Goal: Task Accomplishment & Management: Manage account settings

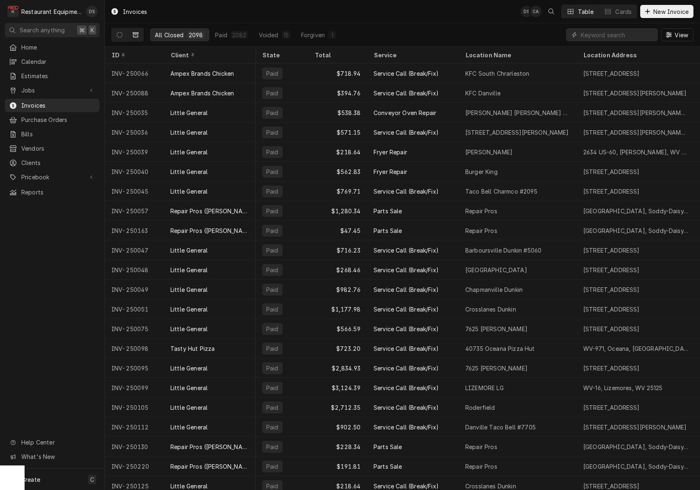
scroll to position [0, 375]
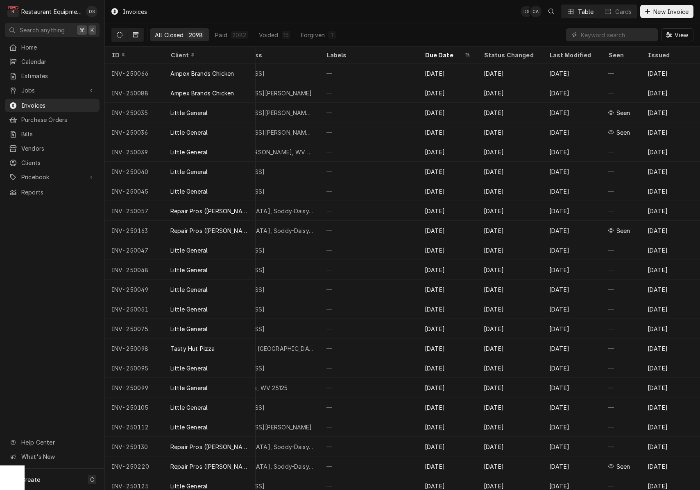
click at [116, 37] on button "Dynamic Content Wrapper" at bounding box center [120, 34] width 16 height 13
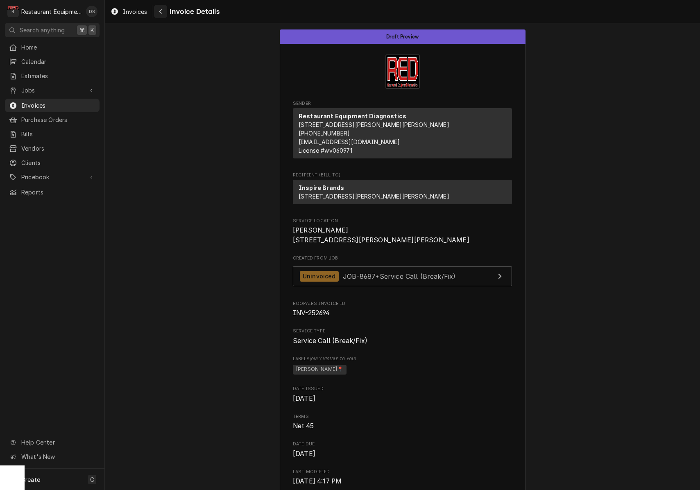
click at [165, 14] on button "Navigate back" at bounding box center [160, 11] width 13 height 13
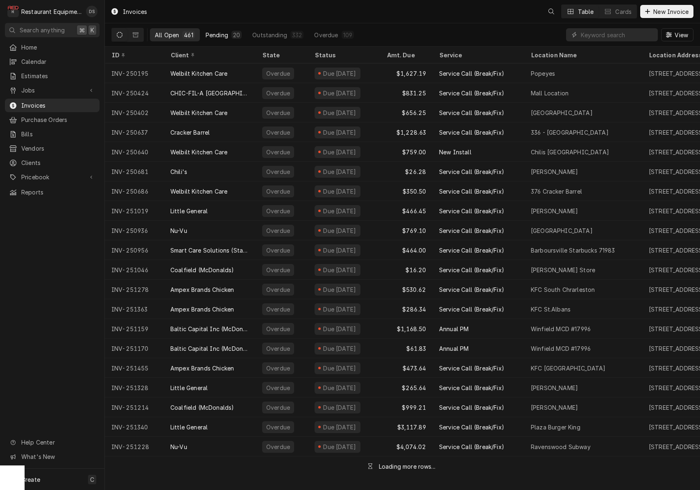
click at [236, 33] on div "20" at bounding box center [236, 35] width 7 height 9
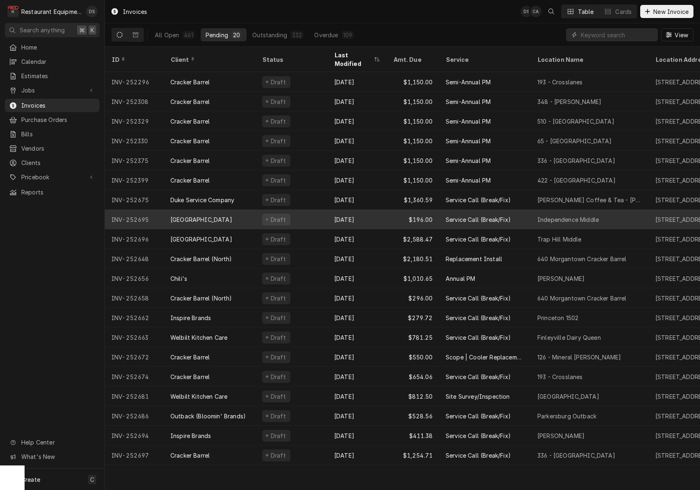
click at [302, 210] on div "Draft" at bounding box center [292, 220] width 72 height 20
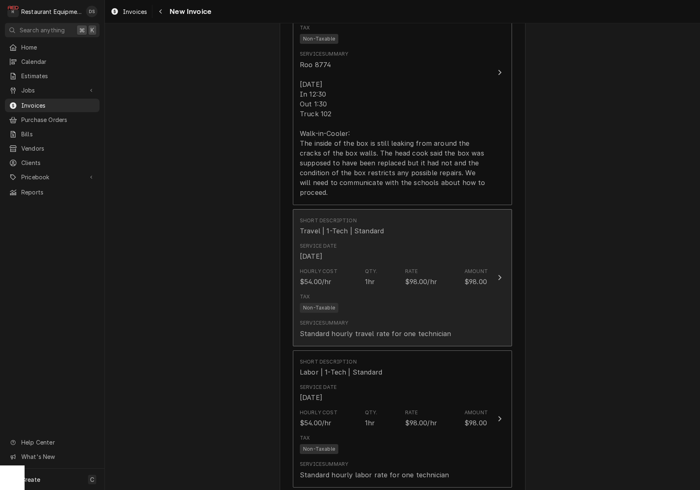
scroll to position [817, 0]
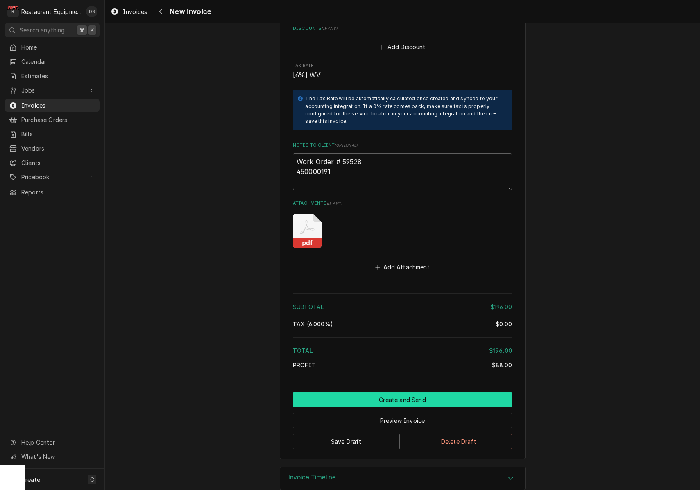
click at [387, 392] on button "Create and Send" at bounding box center [402, 399] width 219 height 15
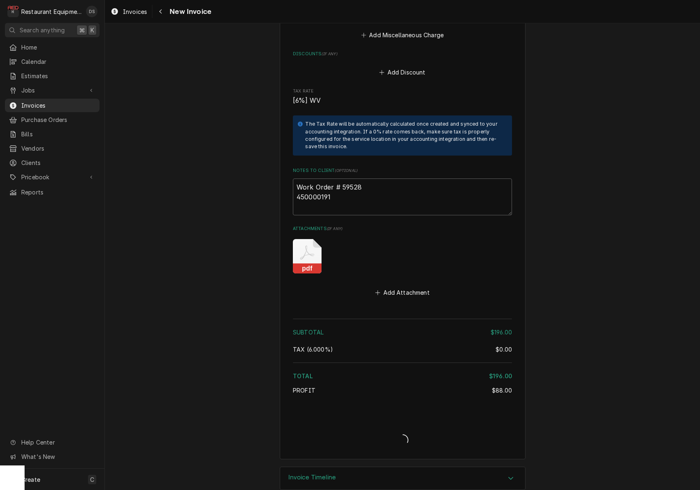
type textarea "x"
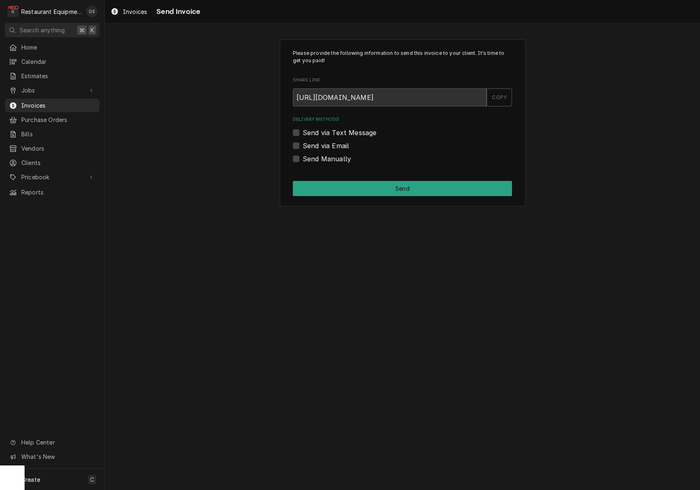
click at [303, 145] on label "Send via Email" at bounding box center [326, 146] width 46 height 10
click at [303, 145] on input "Send via Email" at bounding box center [412, 150] width 219 height 18
checkbox input "true"
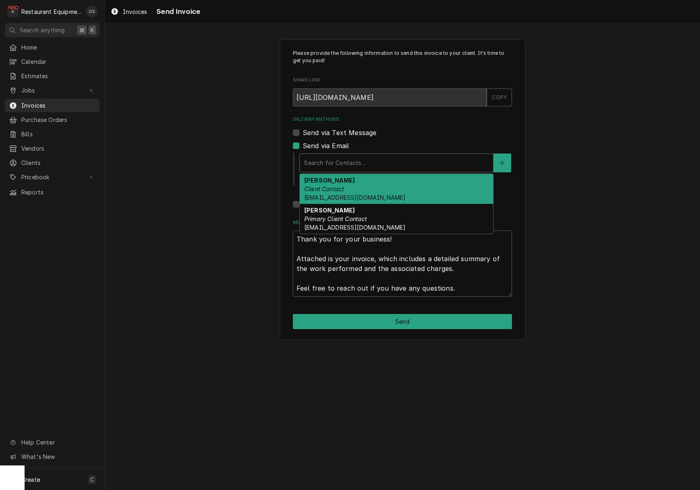
click at [351, 167] on div "Delivery Methods" at bounding box center [396, 163] width 185 height 15
click at [349, 188] on div "Darlene McNeal Client Contact smcneel@k12.wv.us" at bounding box center [396, 189] width 193 height 30
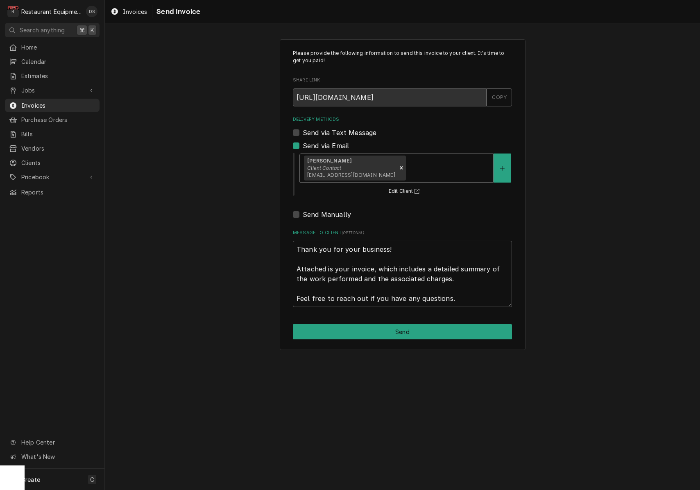
drag, startPoint x: 405, startPoint y: 158, endPoint x: 403, endPoint y: 167, distance: 9.2
click at [405, 158] on div "Darlene McNeal Client Contact smcneel@k12.wv.us" at bounding box center [396, 168] width 193 height 28
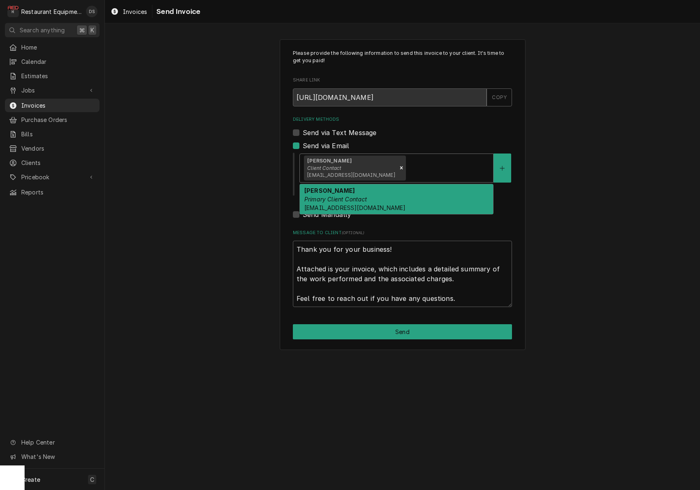
click at [395, 191] on div "Malati Reeve Primary Client Contact mreeve@k12.wv.us" at bounding box center [396, 199] width 193 height 30
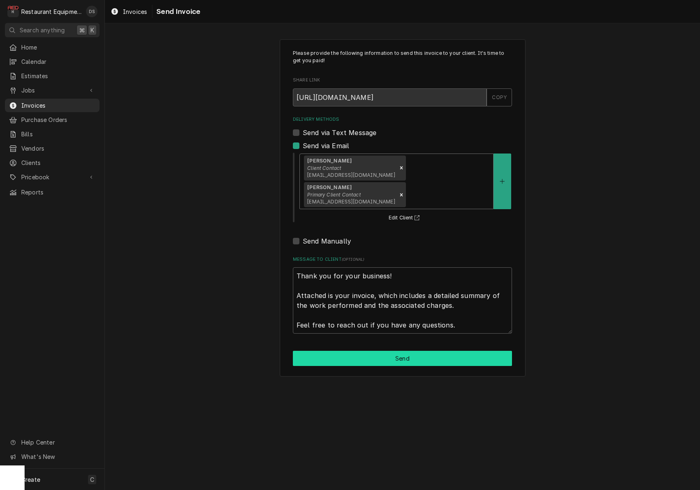
click at [384, 351] on button "Send" at bounding box center [402, 358] width 219 height 15
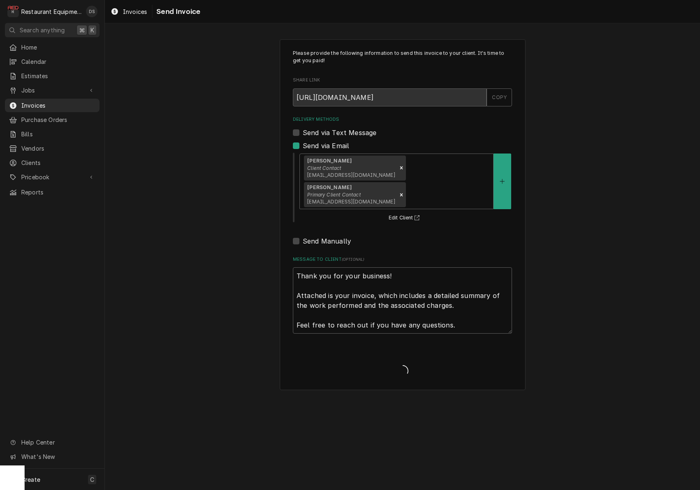
type textarea "x"
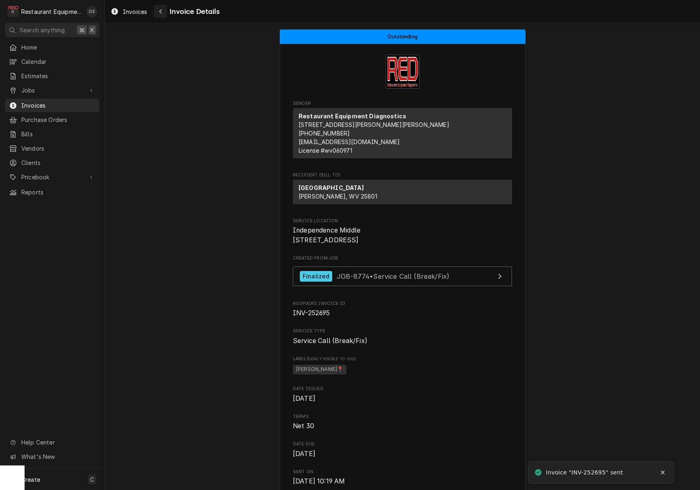
click at [163, 13] on div "Navigate back" at bounding box center [160, 11] width 8 height 8
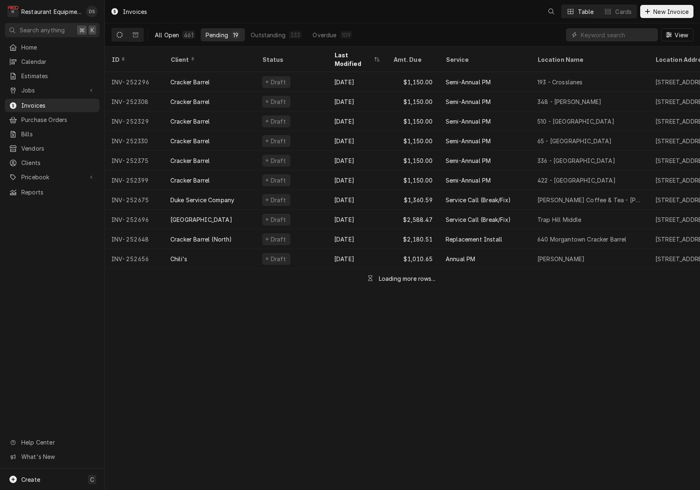
click at [167, 34] on div "All Open" at bounding box center [167, 35] width 24 height 9
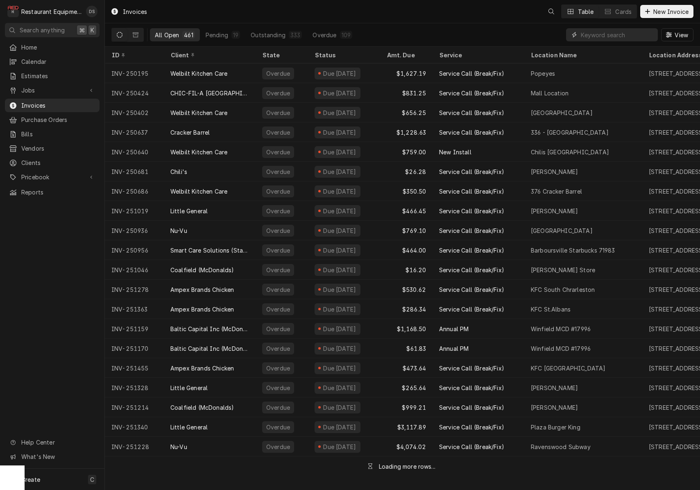
click at [602, 35] on input "Dynamic Content Wrapper" at bounding box center [617, 34] width 73 height 13
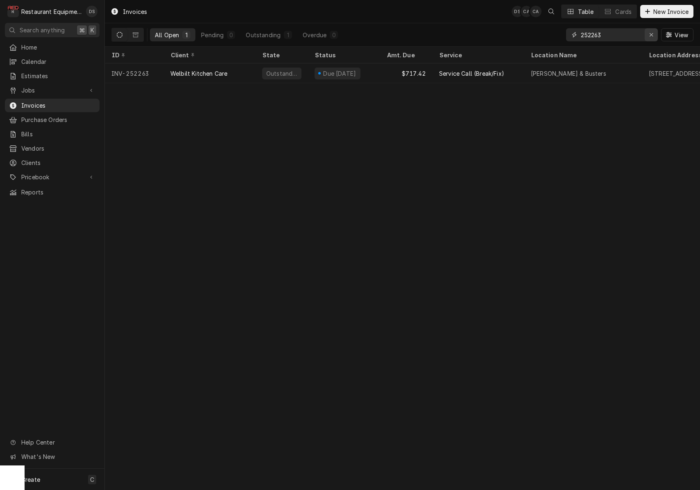
type input "252263"
click at [655, 34] on div "Erase input" at bounding box center [651, 35] width 8 height 8
click at [655, 34] on input "Dynamic Content Wrapper" at bounding box center [619, 34] width 77 height 13
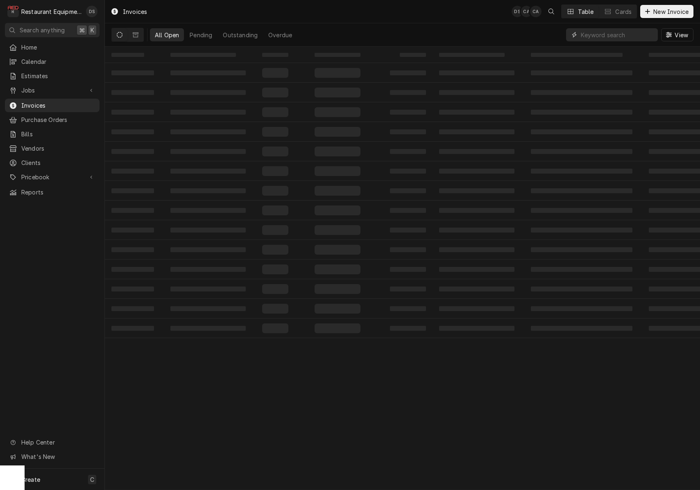
click at [630, 35] on input "Dynamic Content Wrapper" at bounding box center [617, 34] width 73 height 13
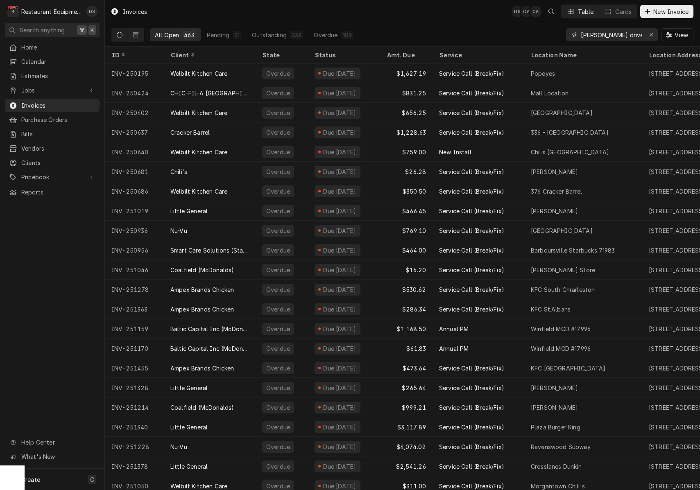
type input "Emily drive"
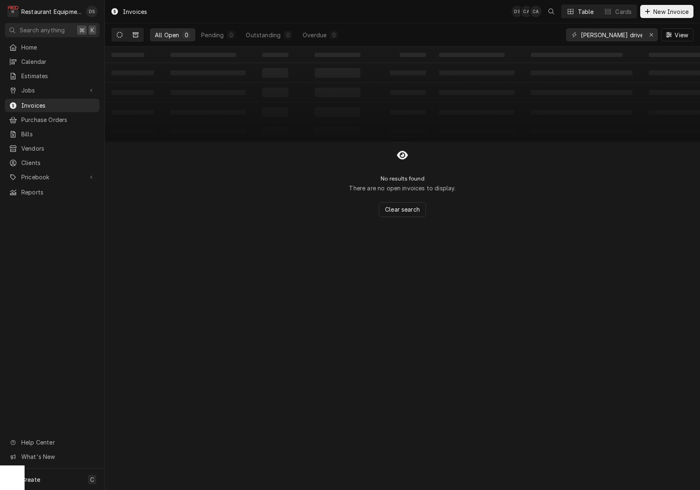
click at [136, 34] on icon "Dynamic Content Wrapper" at bounding box center [136, 34] width 6 height 5
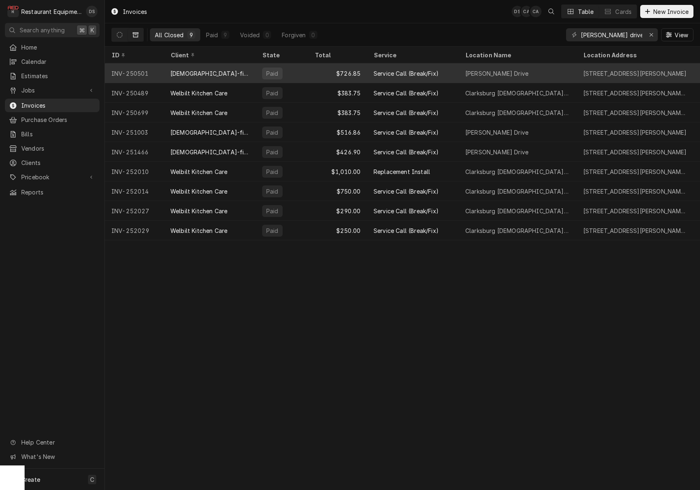
click at [544, 74] on div "Emily Drive" at bounding box center [518, 73] width 118 height 20
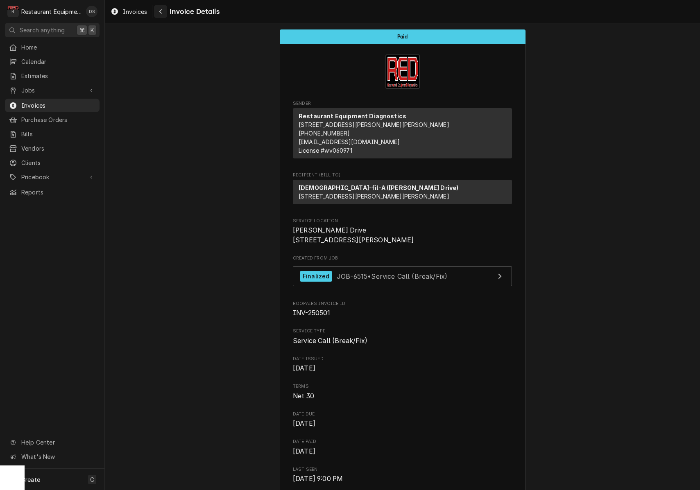
click at [162, 12] on icon "Navigate back" at bounding box center [161, 12] width 4 height 6
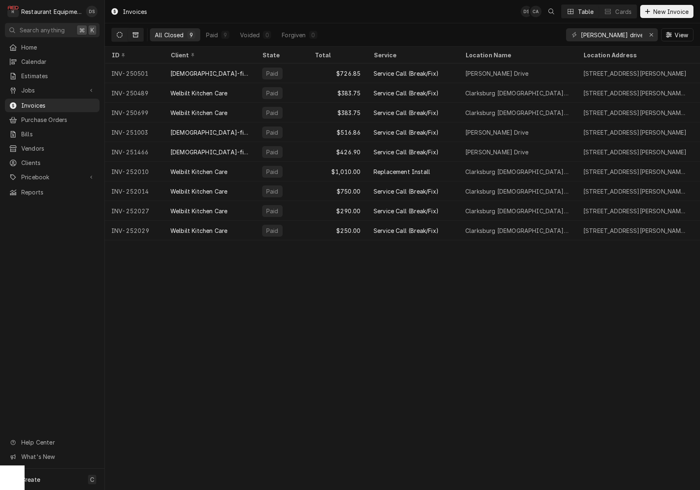
click at [113, 37] on button "Dynamic Content Wrapper" at bounding box center [120, 34] width 16 height 13
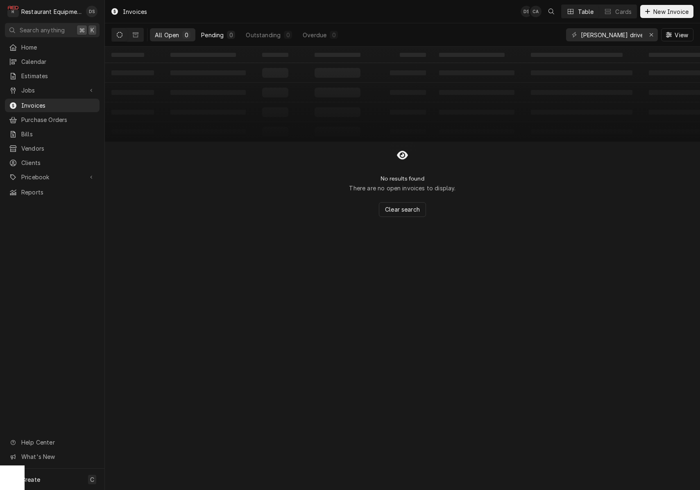
click at [220, 34] on div "Pending" at bounding box center [212, 35] width 23 height 9
drag, startPoint x: 655, startPoint y: 32, endPoint x: 651, endPoint y: 34, distance: 4.7
click at [654, 33] on div "Erase input" at bounding box center [651, 35] width 8 height 8
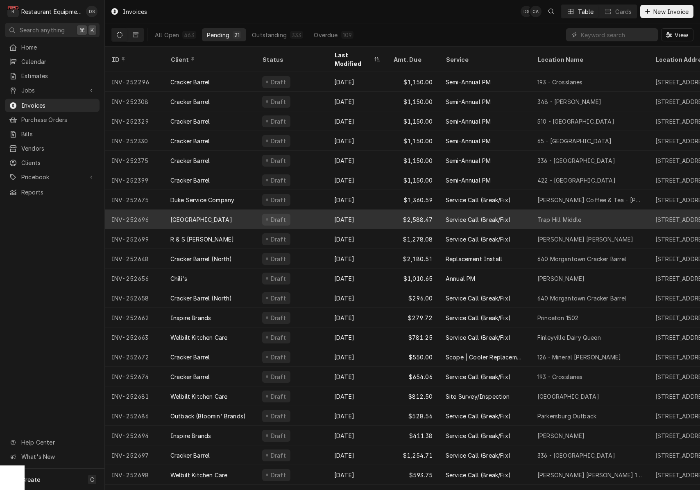
click at [311, 210] on div "Draft" at bounding box center [292, 220] width 72 height 20
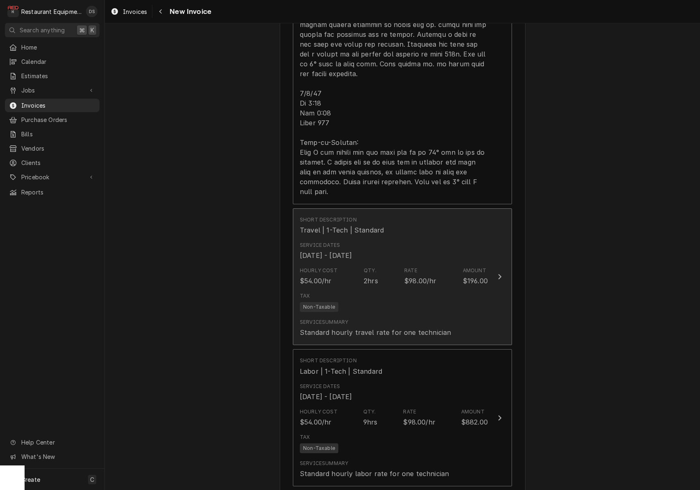
scroll to position [1049, 0]
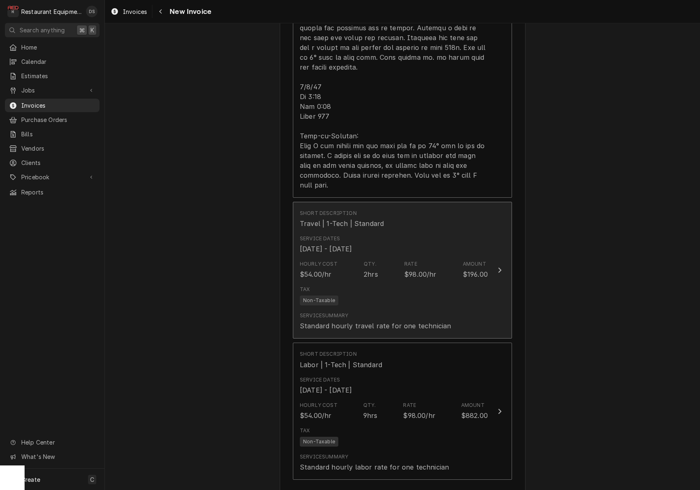
click at [371, 219] on div "Travel | 1-Tech | Standard" at bounding box center [342, 224] width 84 height 10
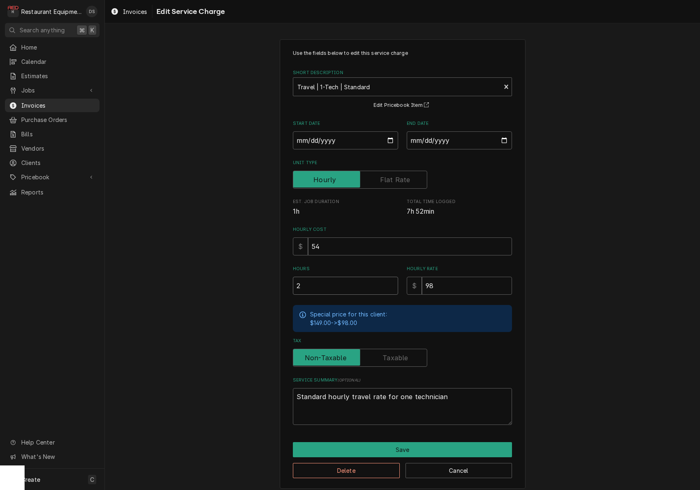
drag, startPoint x: 323, startPoint y: 282, endPoint x: 268, endPoint y: 285, distance: 55.8
click at [270, 285] on div "Use the fields below to edit this service charge Short Description Travel | 1-T…" at bounding box center [402, 264] width 595 height 464
type textarea "x"
type input "1"
click at [412, 446] on button "Save" at bounding box center [402, 449] width 219 height 15
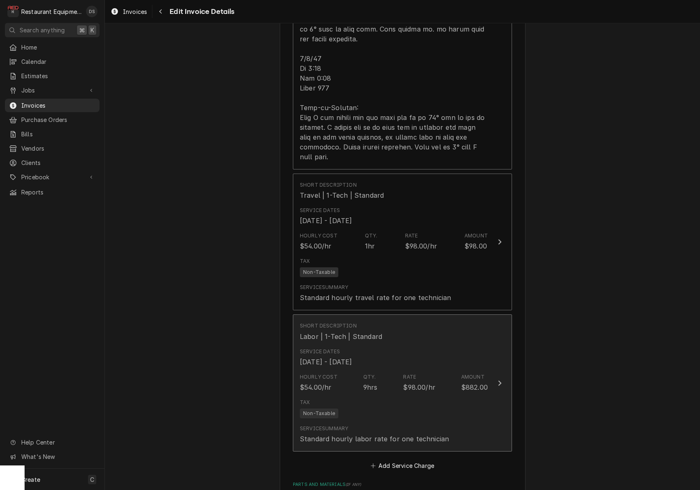
scroll to position [1073, 0]
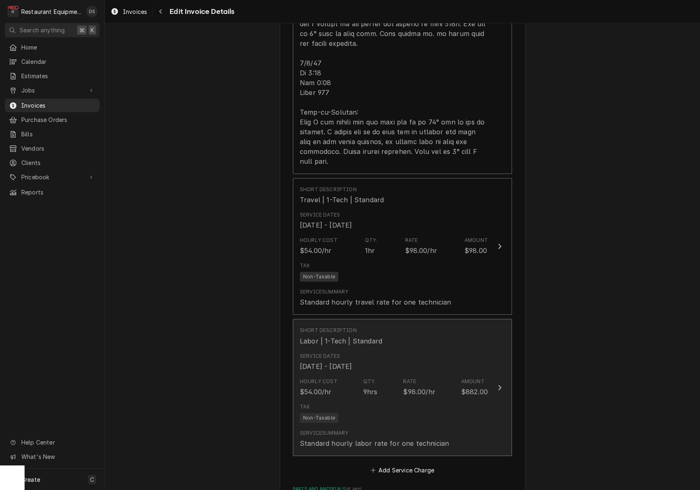
click at [401, 375] on div "Hourly Cost $54.00/hr Qty. 9hrs Rate $98.00/hr Amount $882.00" at bounding box center [394, 387] width 188 height 25
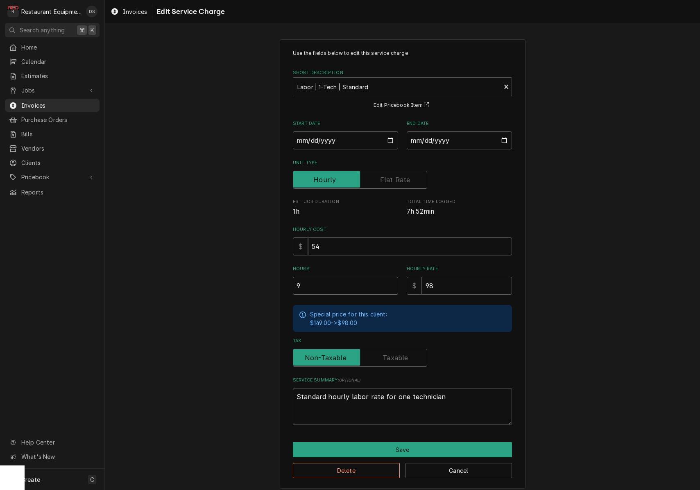
drag, startPoint x: 315, startPoint y: 281, endPoint x: 280, endPoint y: 282, distance: 34.4
click at [281, 282] on div "Use the fields below to edit this service charge Short Description Labor | 1-Te…" at bounding box center [403, 264] width 246 height 450
type textarea "x"
type input "8"
click at [364, 444] on button "Save" at bounding box center [402, 449] width 219 height 15
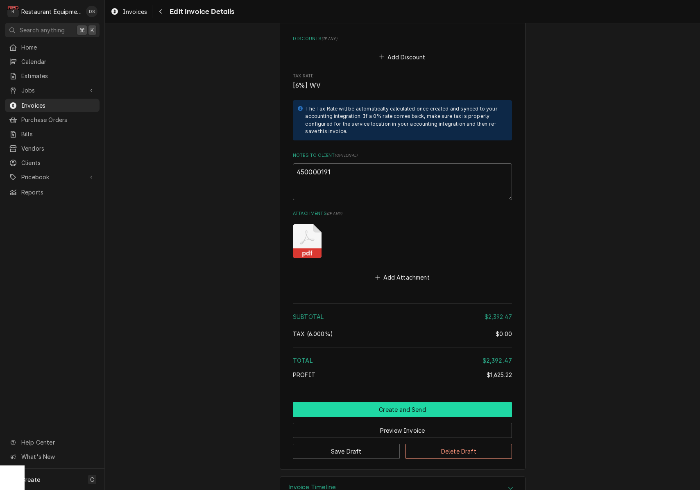
click at [410, 402] on button "Create and Send" at bounding box center [402, 409] width 219 height 15
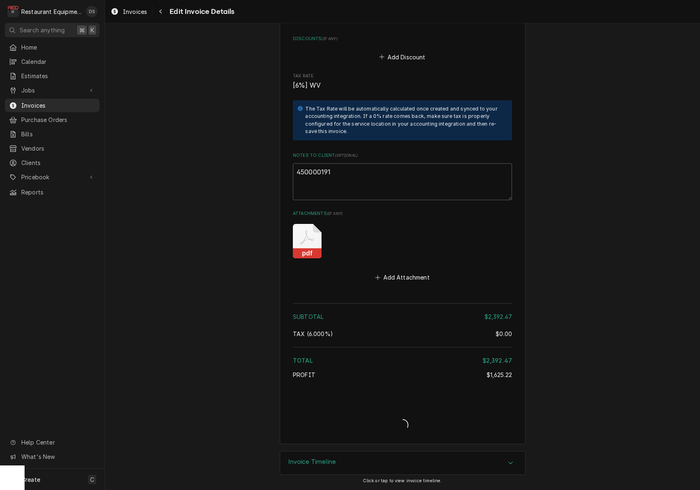
type textarea "x"
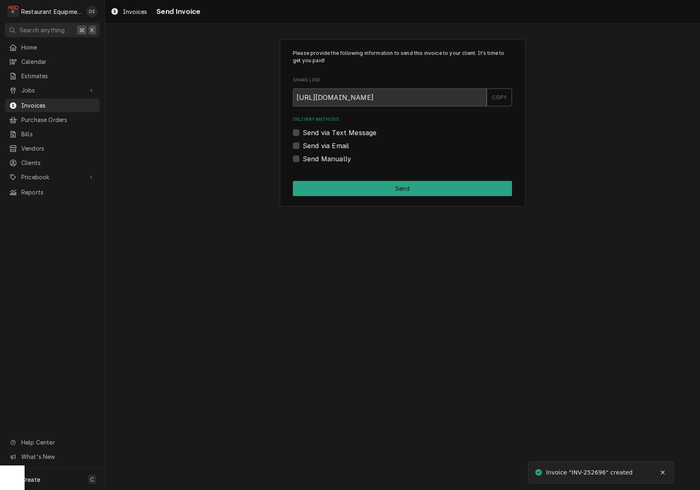
click at [303, 147] on label "Send via Email" at bounding box center [326, 146] width 46 height 10
click at [303, 147] on input "Send via Email" at bounding box center [412, 150] width 219 height 18
checkbox input "true"
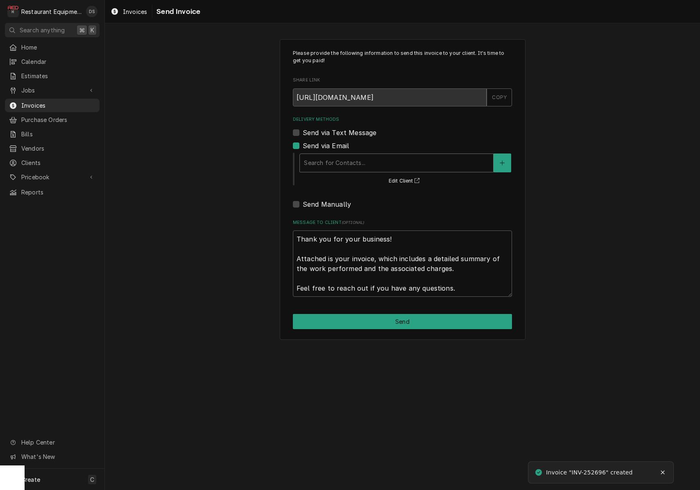
click at [354, 157] on div "Delivery Methods" at bounding box center [396, 163] width 185 height 15
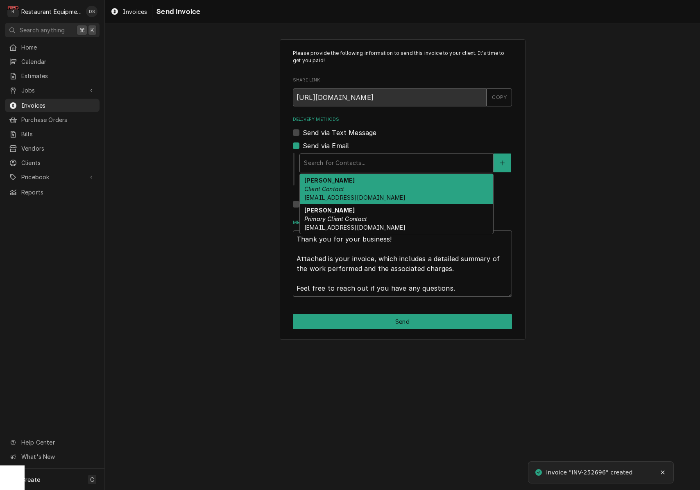
click at [348, 195] on span "[EMAIL_ADDRESS][DOMAIN_NAME]" at bounding box center [354, 197] width 101 height 7
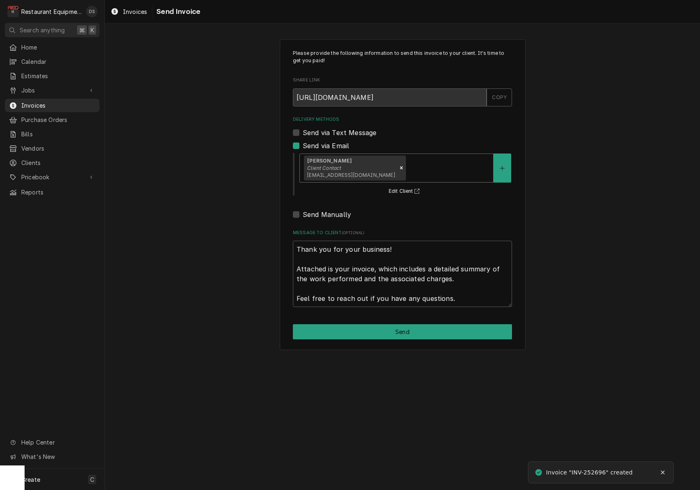
click at [413, 161] on div "Delivery Methods" at bounding box center [448, 168] width 82 height 15
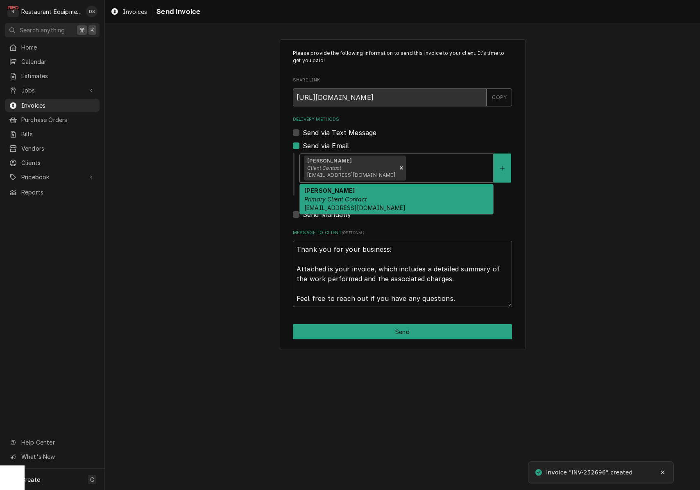
click at [402, 188] on div "Malati Reeve Primary Client Contact mreeve@k12.wv.us" at bounding box center [396, 199] width 193 height 30
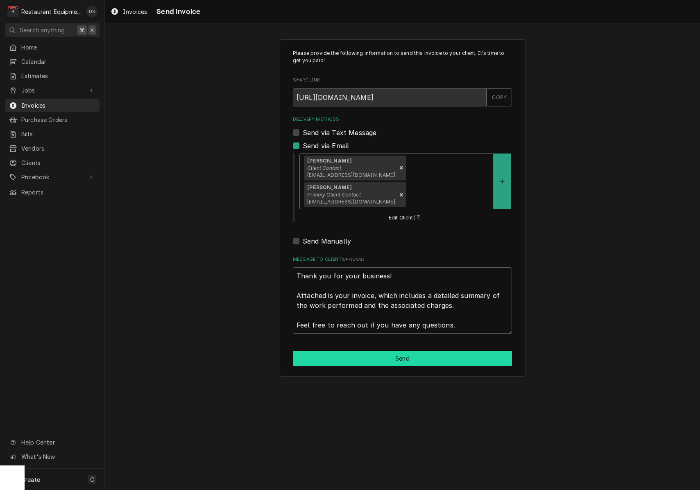
click at [417, 351] on button "Send" at bounding box center [402, 358] width 219 height 15
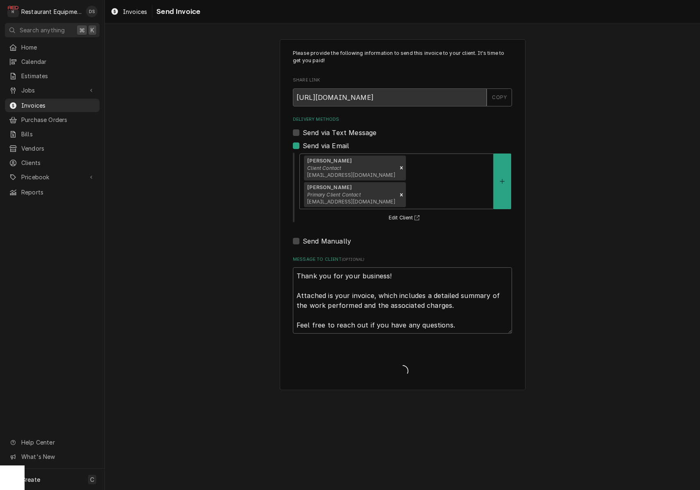
type textarea "x"
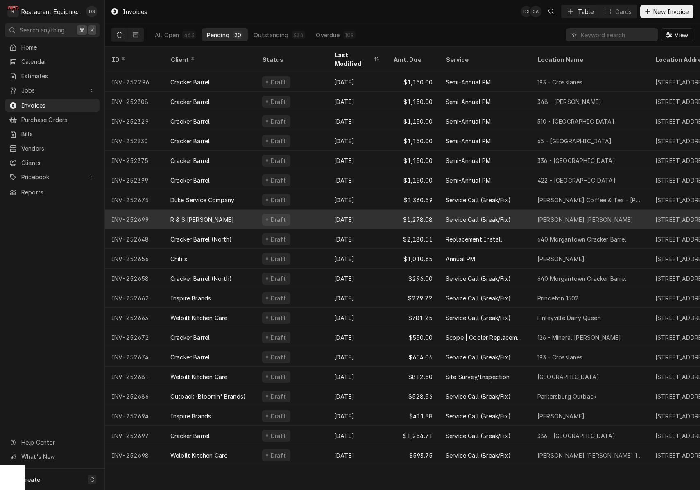
click at [308, 213] on div "Draft" at bounding box center [292, 220] width 72 height 20
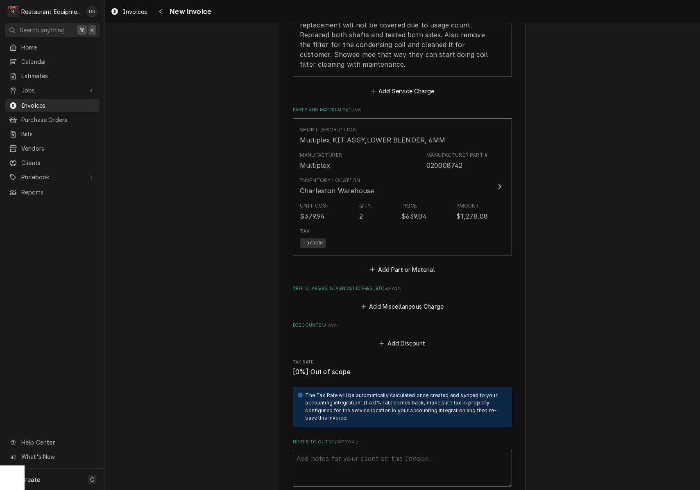
scroll to position [1007, 0]
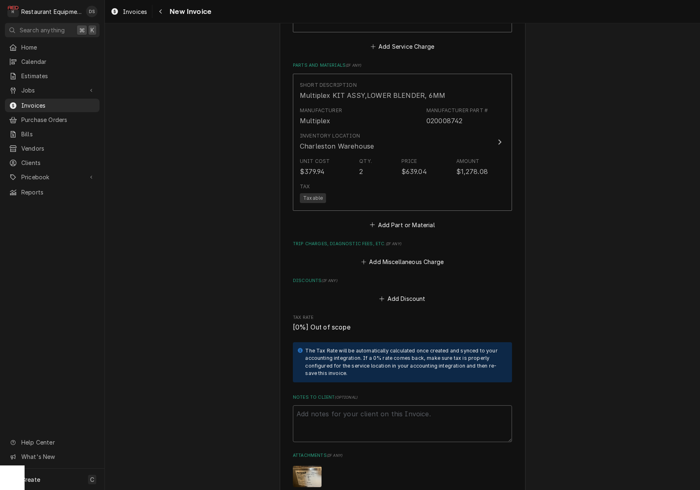
click at [166, 20] on div "Invoices New Invoice" at bounding box center [402, 11] width 595 height 23
click at [163, 14] on div "Navigate back" at bounding box center [160, 11] width 8 height 8
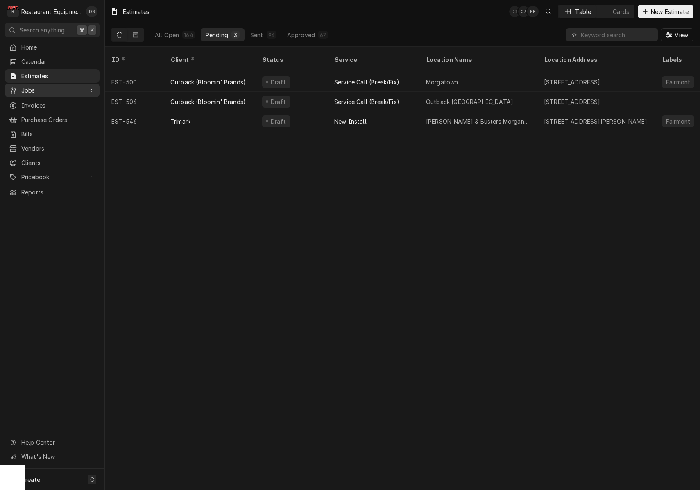
click at [38, 86] on span "Jobs" at bounding box center [52, 90] width 62 height 9
click at [42, 100] on span "Jobs" at bounding box center [58, 104] width 74 height 9
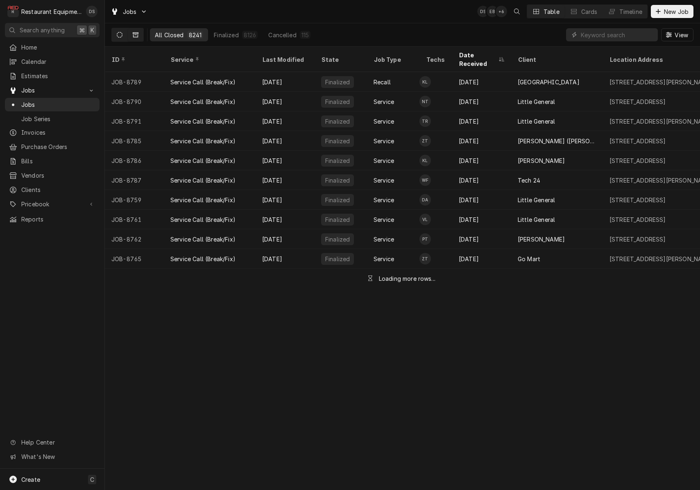
click at [116, 36] on button "Dynamic Content Wrapper" at bounding box center [120, 34] width 16 height 13
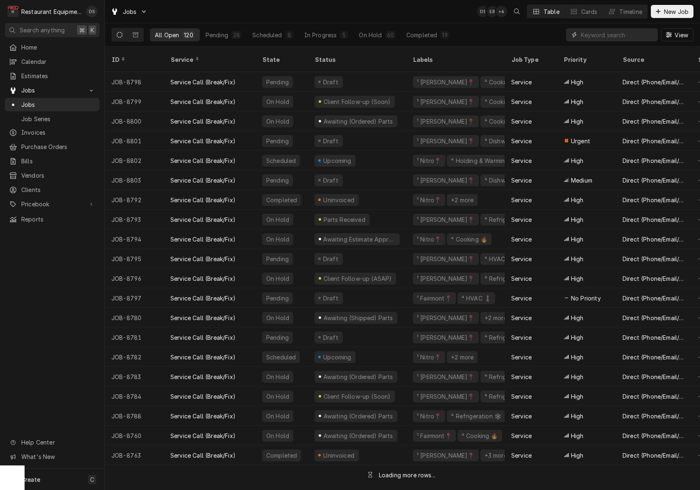
click at [625, 36] on input "Dynamic Content Wrapper" at bounding box center [617, 34] width 73 height 13
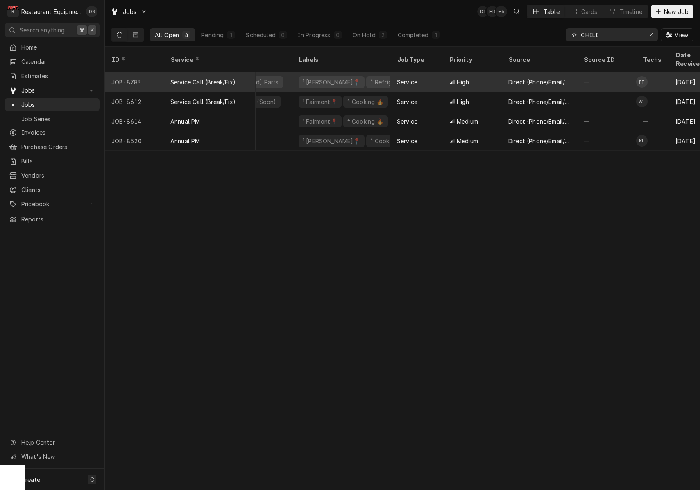
scroll to position [0, 105]
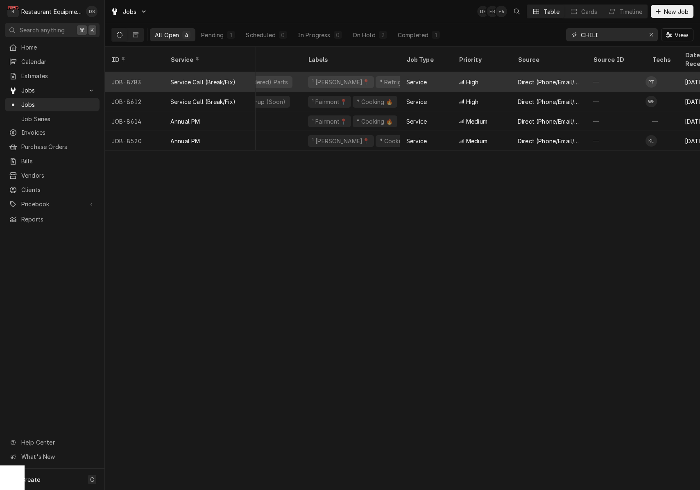
type input "CHILI"
click at [481, 74] on div "High" at bounding box center [481, 82] width 59 height 20
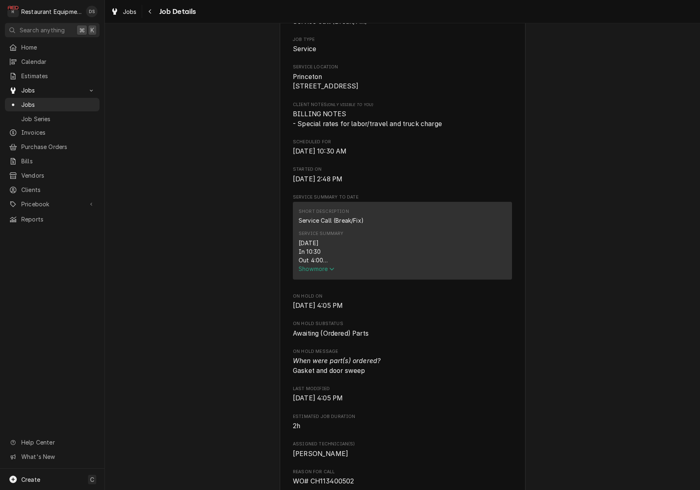
scroll to position [175, 0]
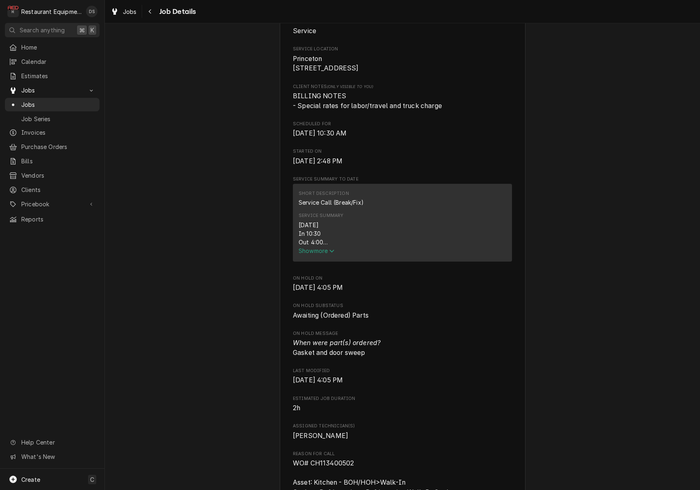
click at [316, 254] on span "Show more" at bounding box center [317, 250] width 36 height 7
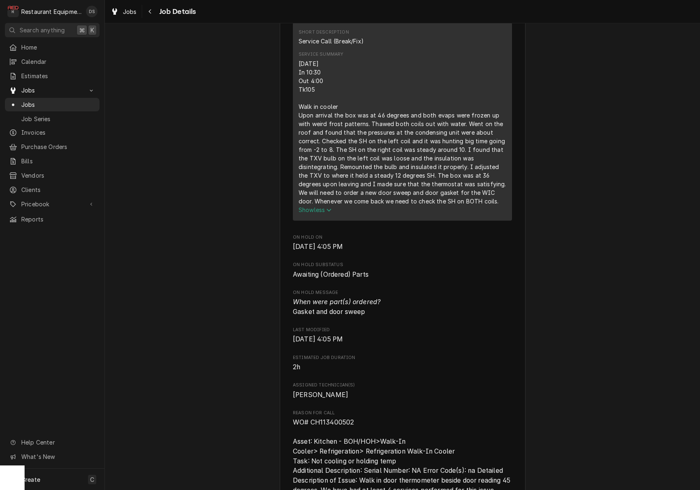
scroll to position [339, 0]
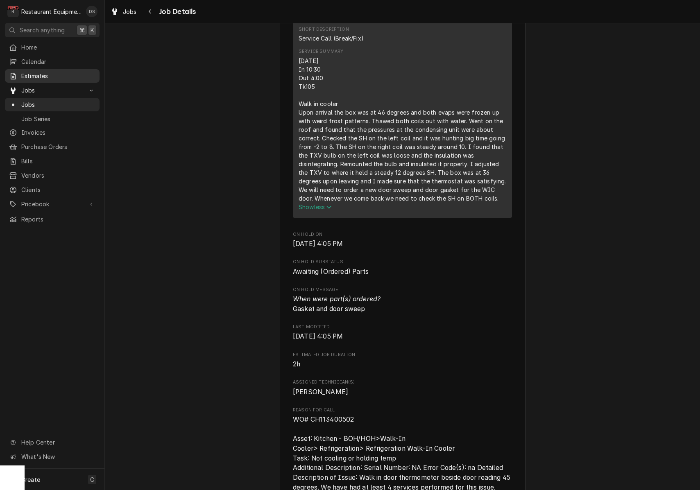
click at [33, 76] on span "Estimates" at bounding box center [58, 76] width 74 height 9
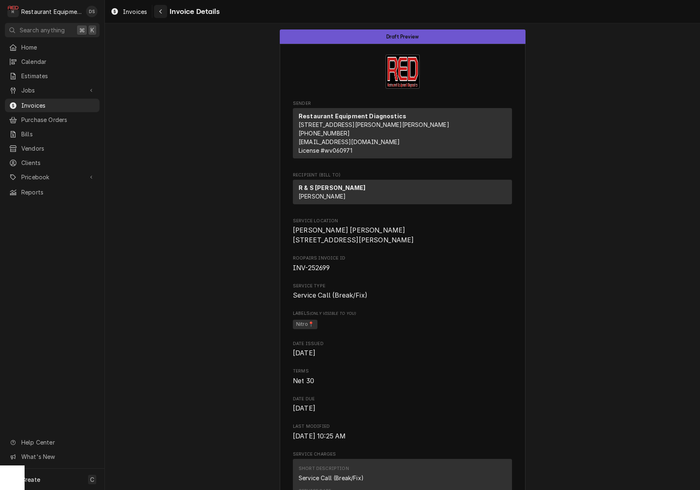
click at [163, 14] on div "Navigate back" at bounding box center [160, 11] width 8 height 8
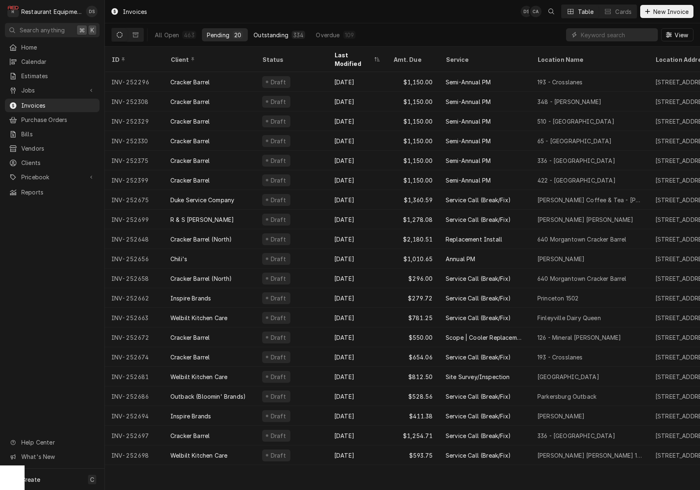
drag, startPoint x: 178, startPoint y: 31, endPoint x: 301, endPoint y: 33, distance: 122.5
click at [178, 31] on div "All Open" at bounding box center [167, 35] width 24 height 9
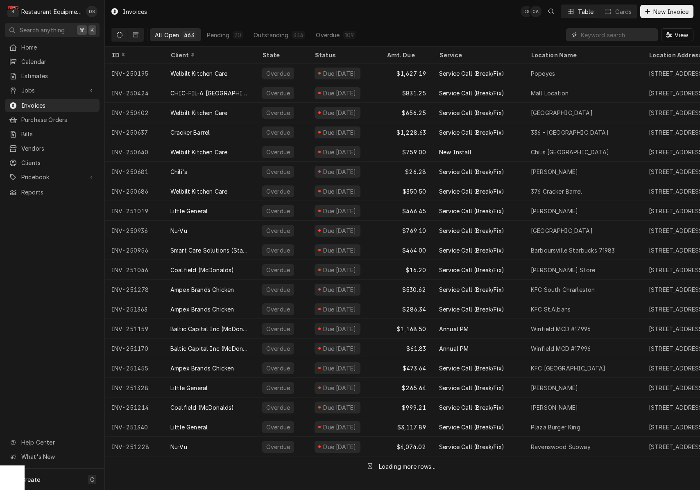
click at [605, 35] on input "Dynamic Content Wrapper" at bounding box center [617, 34] width 73 height 13
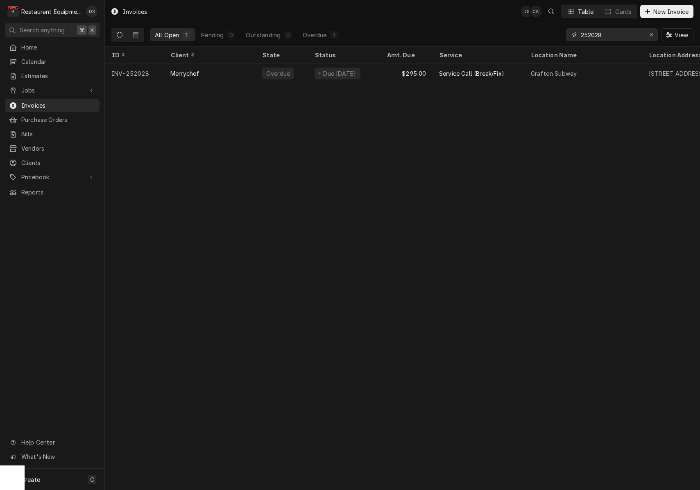
click at [617, 37] on input "252028" at bounding box center [611, 34] width 61 height 13
click at [615, 39] on input "252230" at bounding box center [611, 34] width 61 height 13
type input "252247"
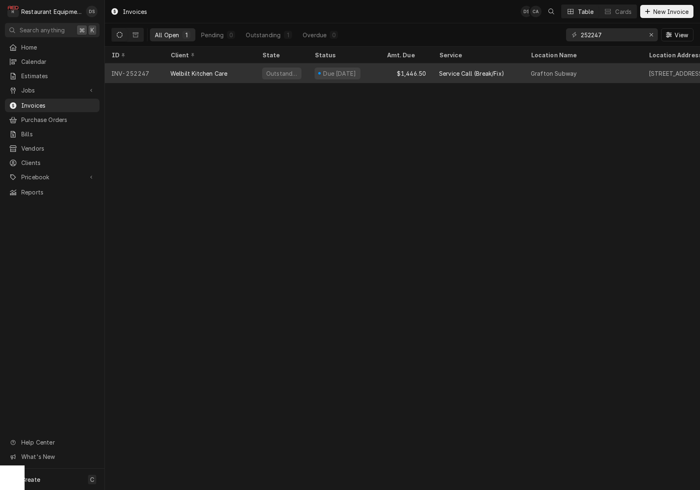
click at [498, 71] on div "Service Call (Break/Fix)" at bounding box center [471, 73] width 65 height 9
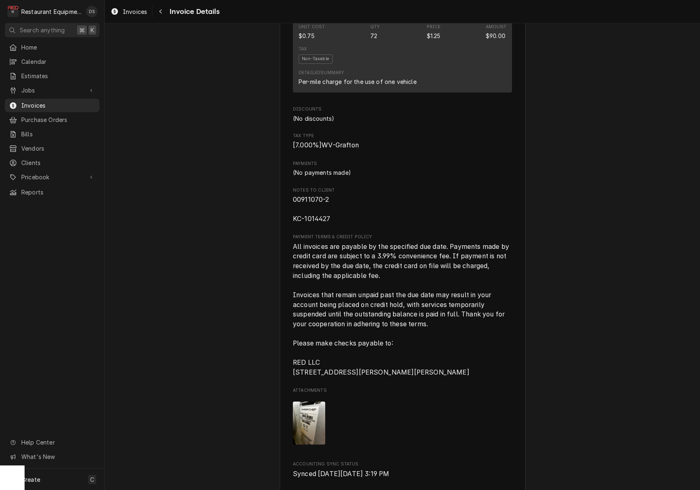
scroll to position [1784, 0]
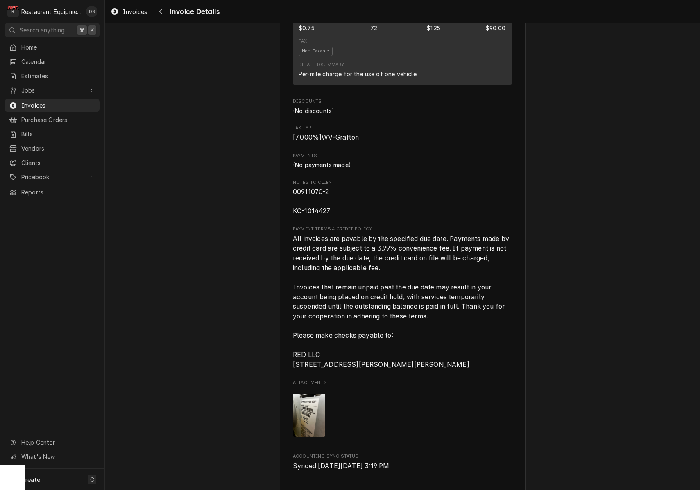
click at [336, 216] on span "00911070-2 KC-1014427" at bounding box center [402, 201] width 219 height 29
drag, startPoint x: 334, startPoint y: 224, endPoint x: 286, endPoint y: 223, distance: 48.8
copy span "KC-1014427"
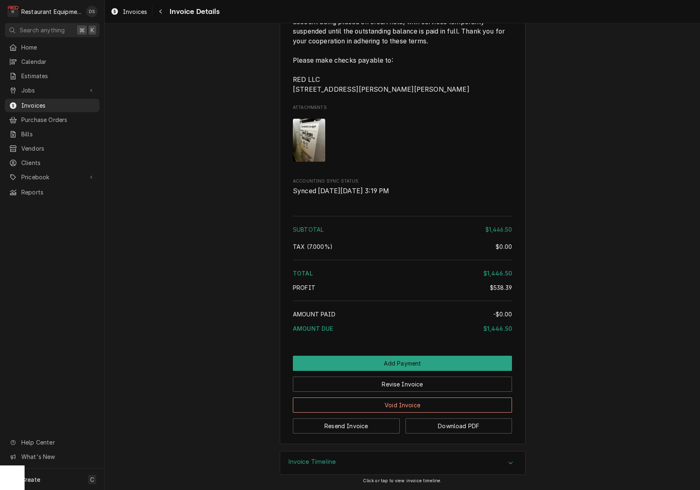
scroll to position [2075, 0]
click at [428, 389] on button "Revise Invoice" at bounding box center [402, 384] width 219 height 15
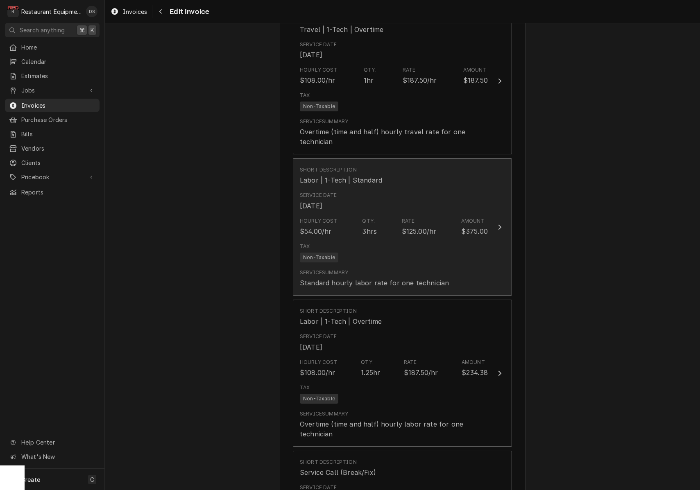
scroll to position [691, 0]
click at [438, 215] on div "Hourly Cost $54.00/hr Qty. 3hrs Rate $125.00/hr Amount $375.00" at bounding box center [394, 227] width 188 height 25
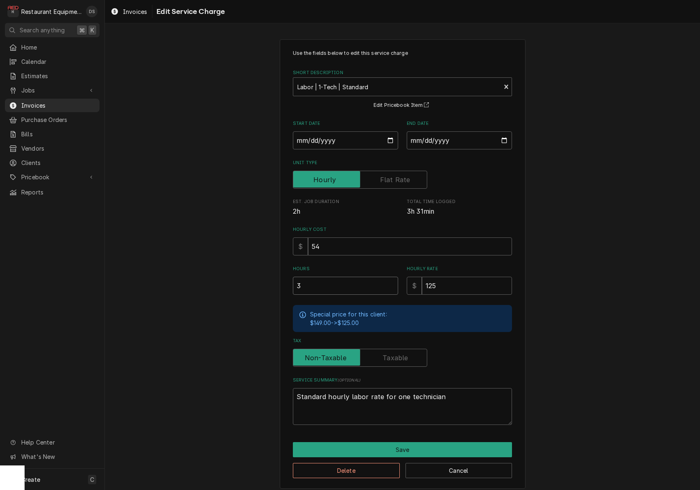
drag, startPoint x: 305, startPoint y: 284, endPoint x: 285, endPoint y: 284, distance: 20.5
click at [285, 285] on div "Use the fields below to edit this service charge Short Description Labor | 1-Te…" at bounding box center [403, 264] width 246 height 450
type textarea "x"
type input "1"
type textarea "x"
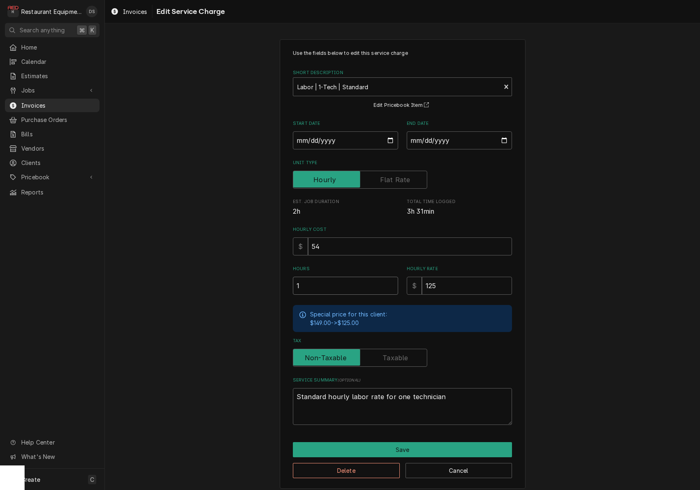
type input "1.1"
type textarea "x"
type input "1.15"
click at [431, 443] on button "Save" at bounding box center [402, 449] width 219 height 15
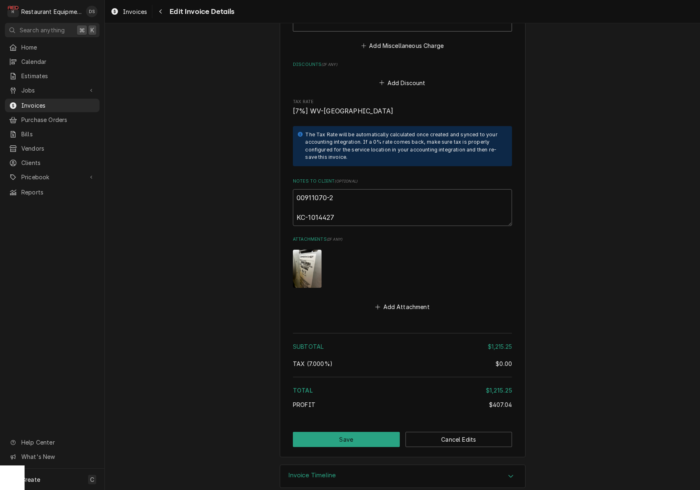
scroll to position [2155, 0]
click at [379, 433] on button "Save" at bounding box center [346, 440] width 107 height 15
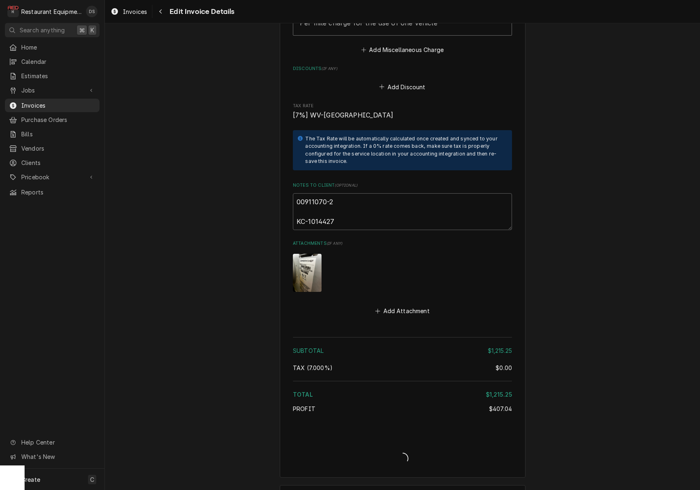
type textarea "x"
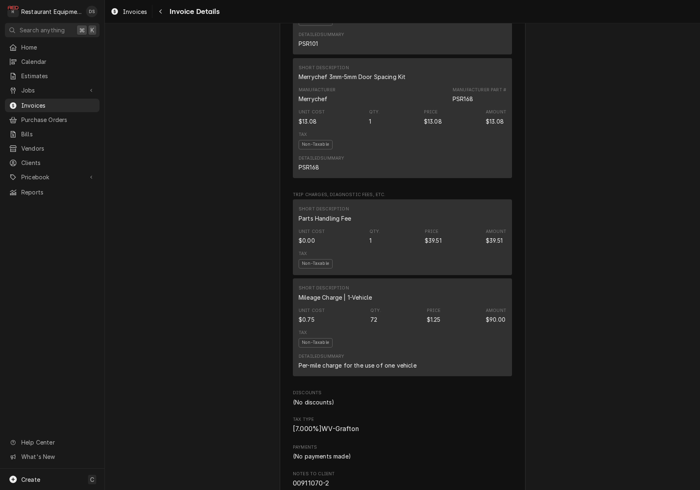
scroll to position [1513, 0]
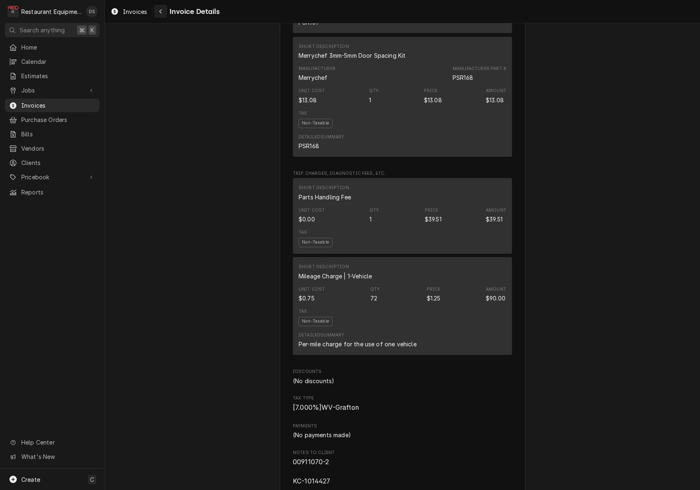
click at [159, 11] on icon "Navigate back" at bounding box center [161, 12] width 4 height 6
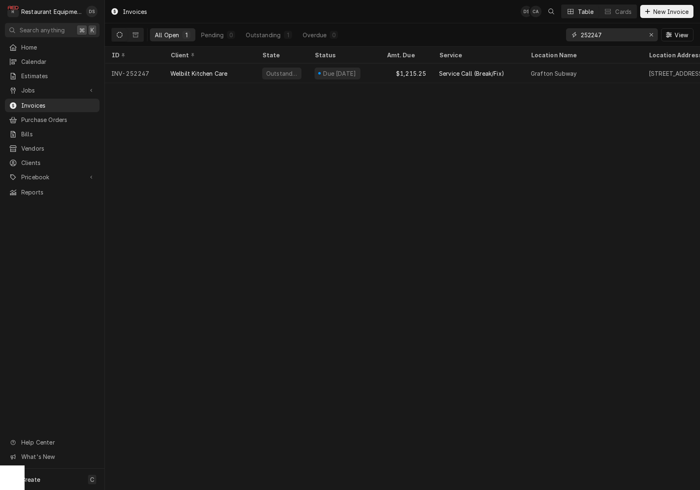
click at [656, 35] on button "Erase input" at bounding box center [651, 34] width 13 height 13
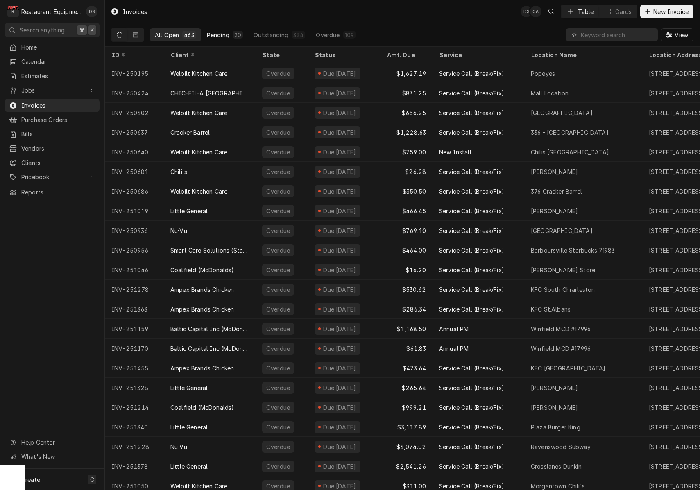
click at [218, 34] on div "Pending" at bounding box center [218, 35] width 23 height 9
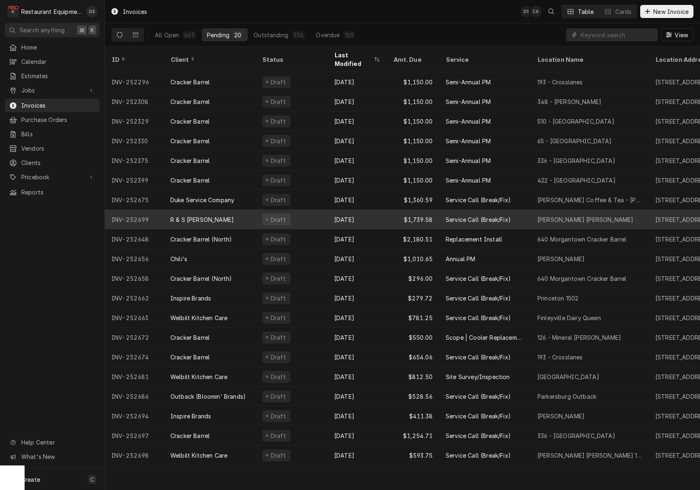
click at [249, 210] on div "R & S Mills" at bounding box center [210, 220] width 92 height 20
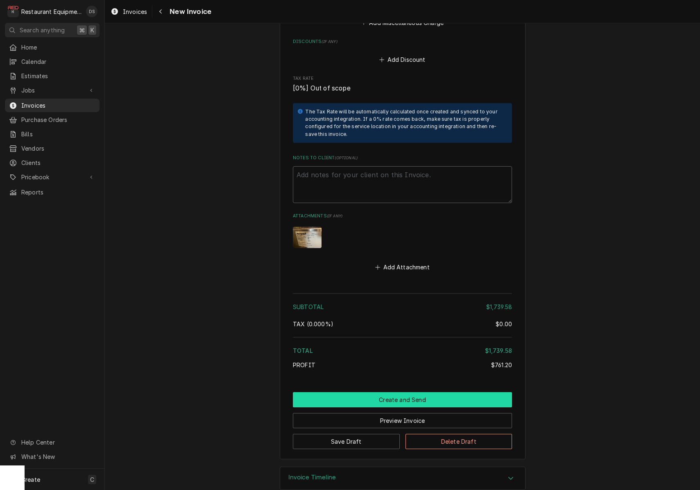
click at [416, 392] on button "Create and Send" at bounding box center [402, 399] width 219 height 15
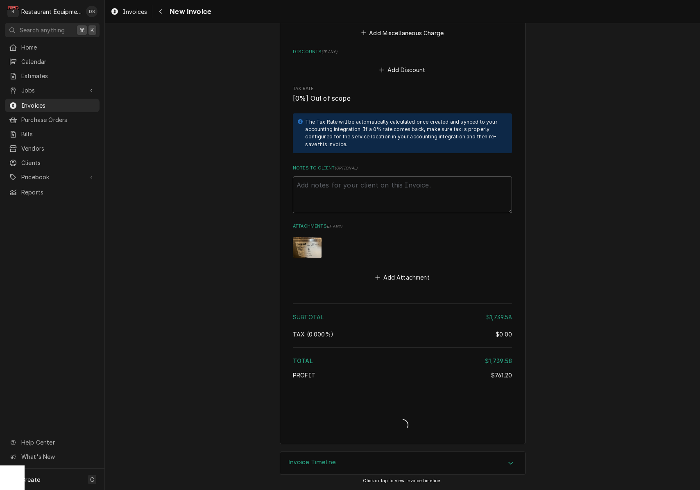
type textarea "x"
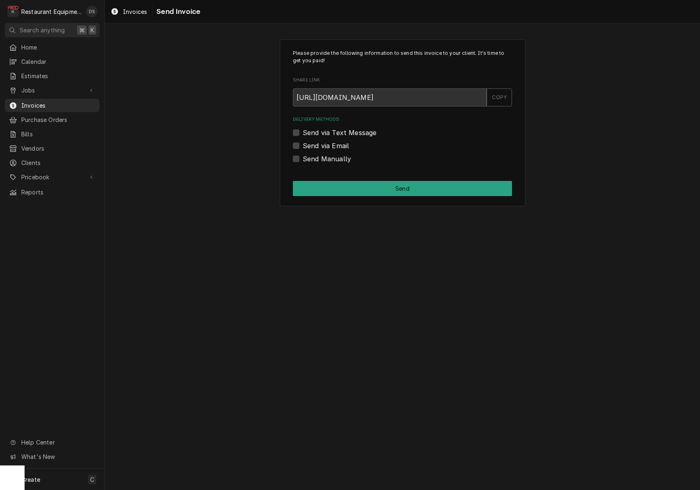
click at [303, 147] on label "Send via Email" at bounding box center [326, 146] width 46 height 10
click at [303, 147] on input "Send via Email" at bounding box center [412, 150] width 219 height 18
checkbox input "true"
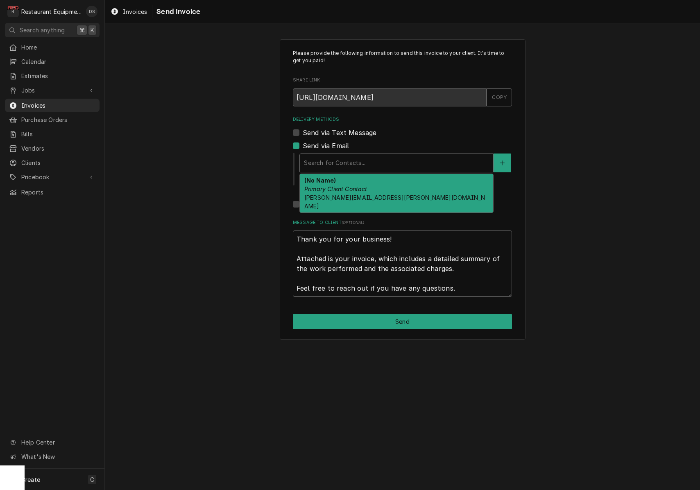
click at [340, 164] on div "Search for Contacts..." at bounding box center [396, 163] width 185 height 9
click at [347, 186] on em "Primary Client Contact" at bounding box center [335, 189] width 63 height 7
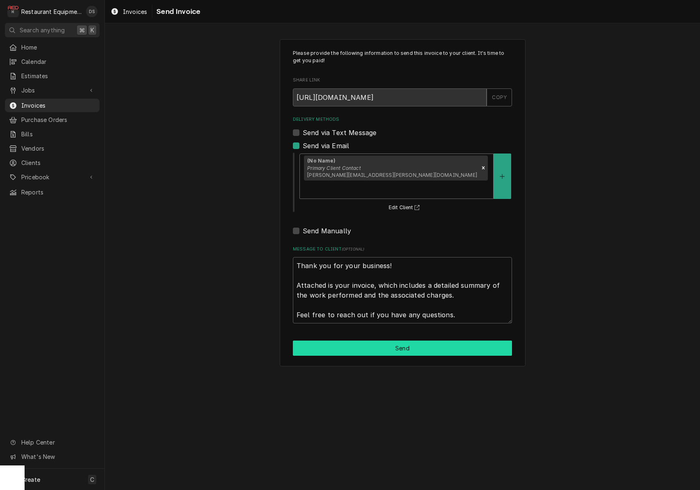
click at [421, 341] on button "Send" at bounding box center [402, 348] width 219 height 15
type textarea "x"
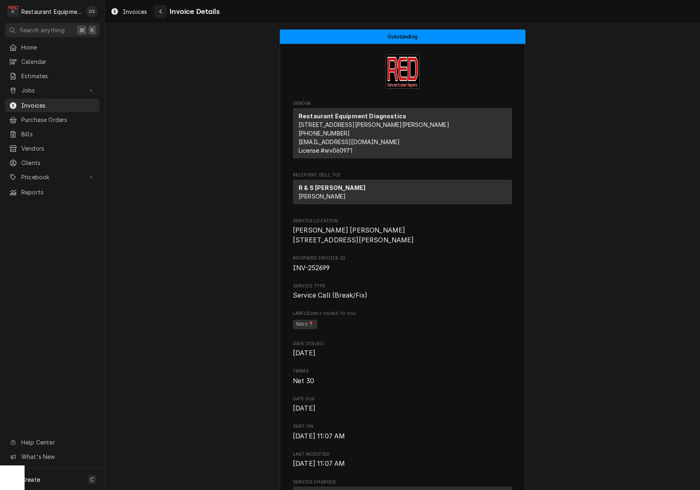
click at [158, 14] on div "Navigate back" at bounding box center [160, 11] width 8 height 8
